Goal: Transaction & Acquisition: Book appointment/travel/reservation

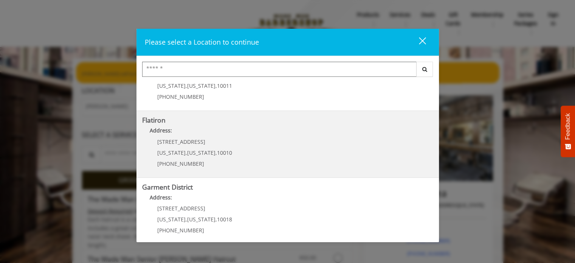
scroll to position [176, 0]
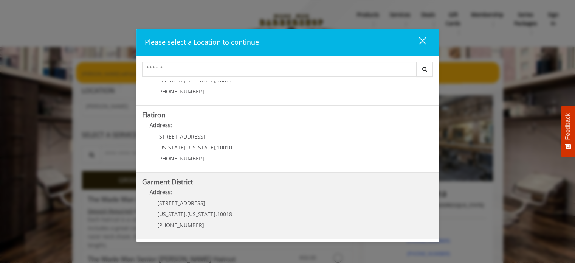
click at [224, 196] on District "Address:" at bounding box center [287, 194] width 291 height 12
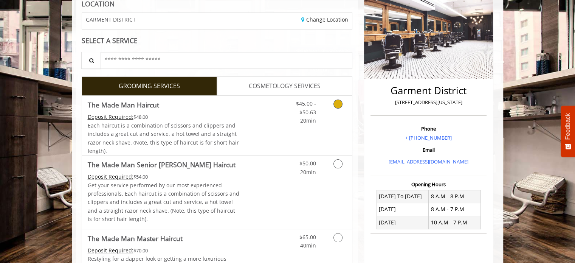
click at [328, 99] on link "Grooming services" at bounding box center [336, 110] width 19 height 29
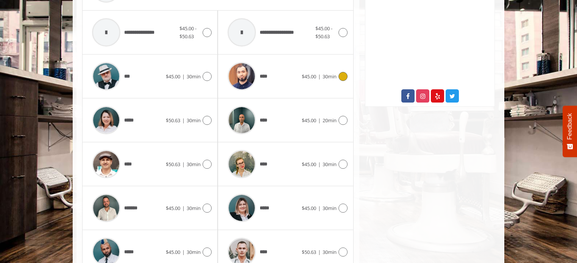
scroll to position [376, 0]
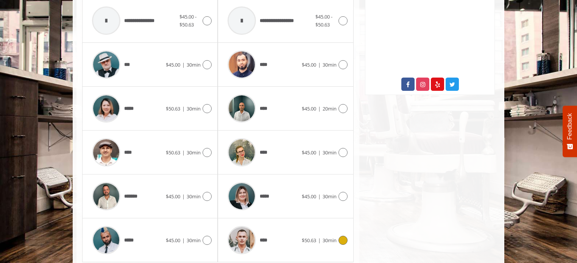
click at [336, 238] on span "30min" at bounding box center [329, 240] width 14 height 7
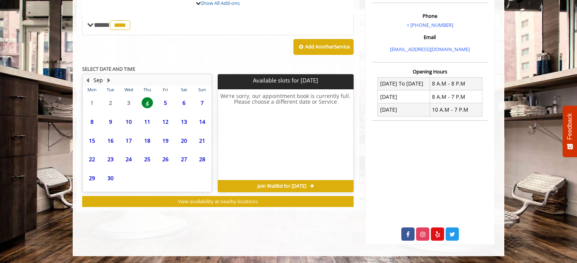
scroll to position [261, 0]
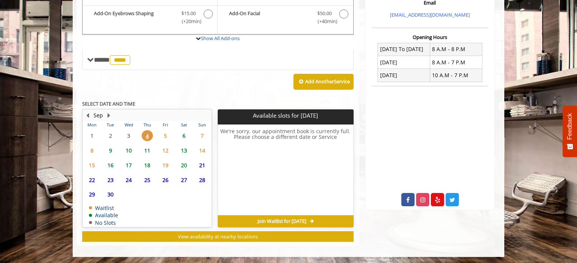
click at [110, 149] on span "9" at bounding box center [110, 150] width 11 height 11
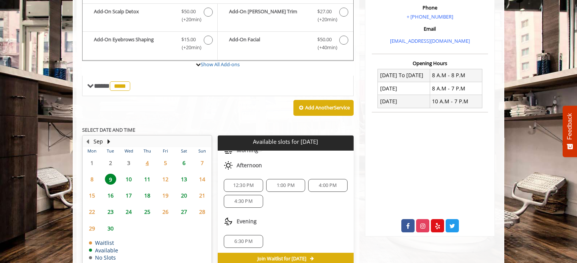
scroll to position [225, 0]
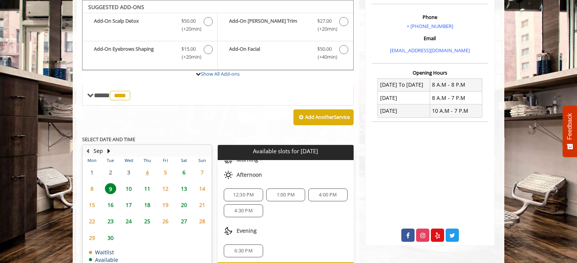
click at [247, 248] on span "6:30 PM" at bounding box center [243, 251] width 18 height 6
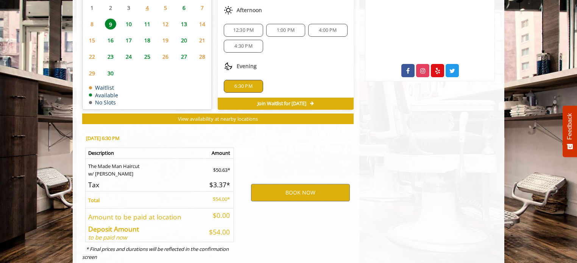
scroll to position [409, 0]
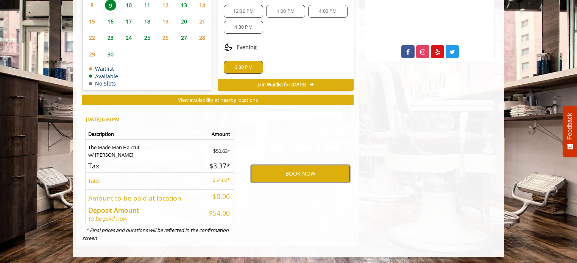
click at [314, 174] on button "BOOK NOW" at bounding box center [300, 173] width 99 height 17
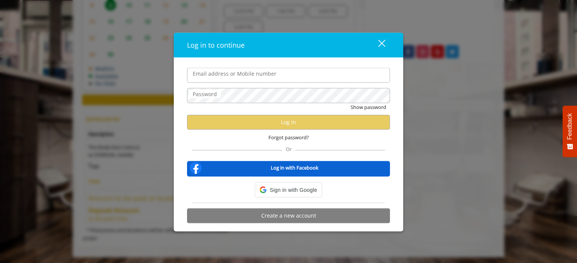
type input "**********"
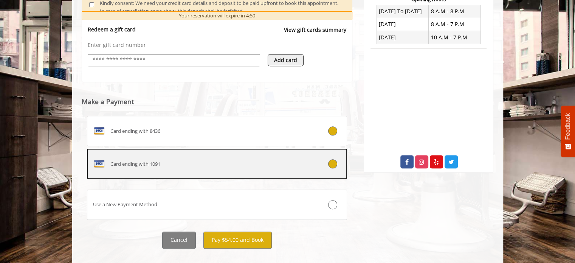
scroll to position [310, 0]
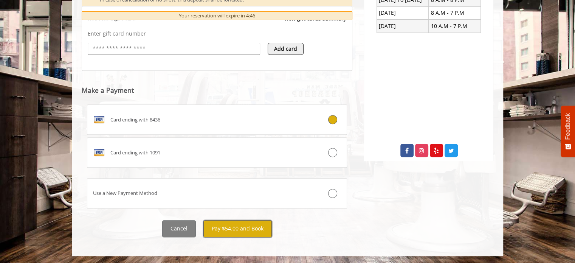
click at [241, 224] on button "Pay $54.00 and Book" at bounding box center [238, 228] width 68 height 17
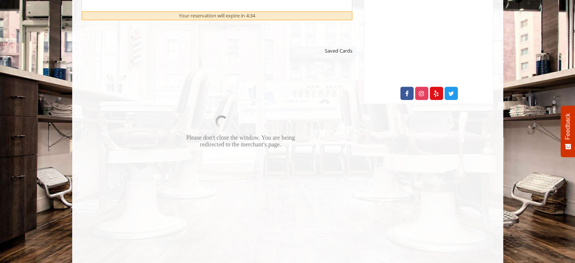
scroll to position [378, 0]
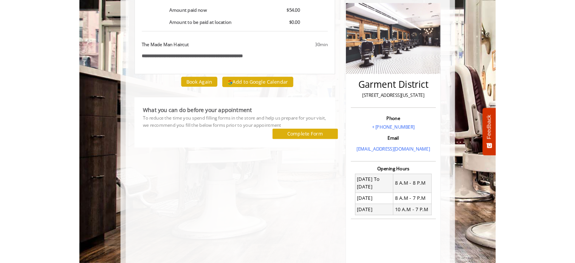
scroll to position [76, 0]
